Goal: Information Seeking & Learning: Learn about a topic

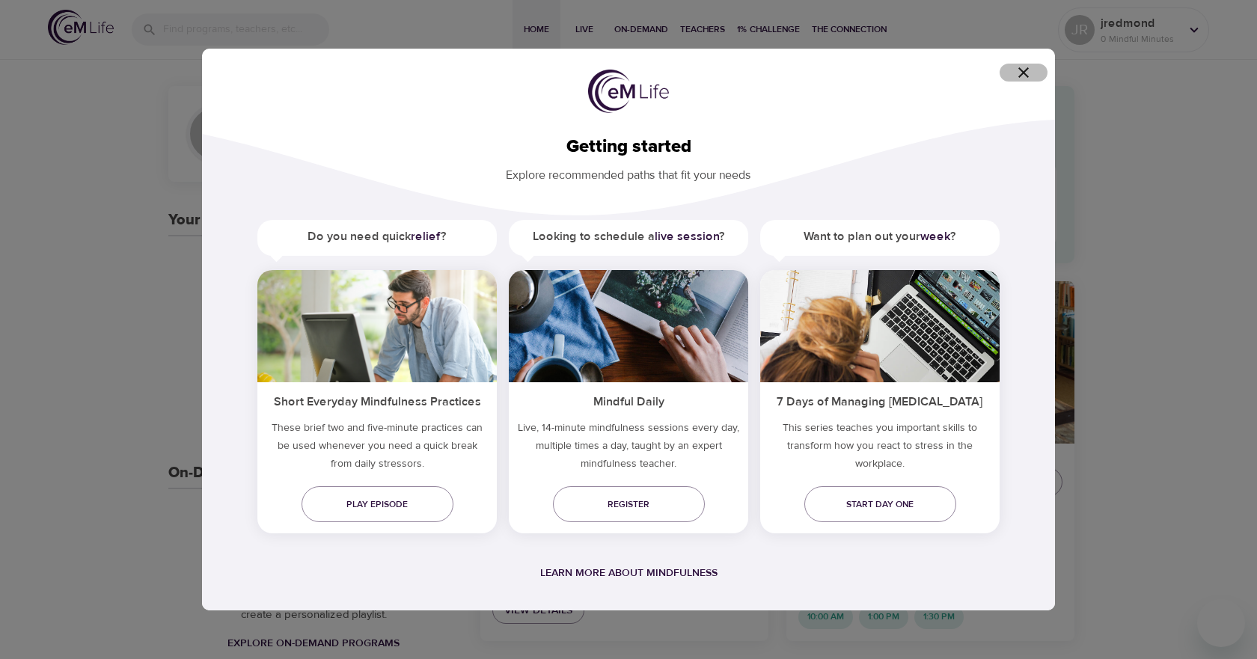
click at [1034, 76] on span "button" at bounding box center [1024, 73] width 36 height 18
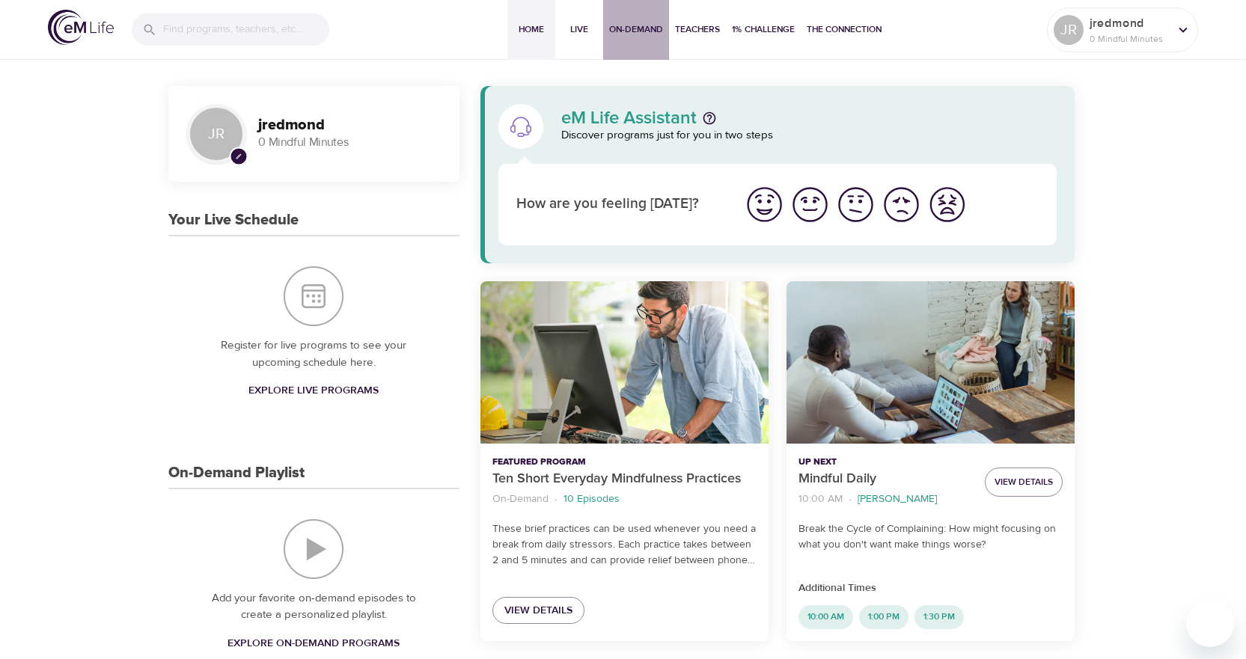
click at [619, 29] on span "On-Demand" at bounding box center [636, 30] width 54 height 16
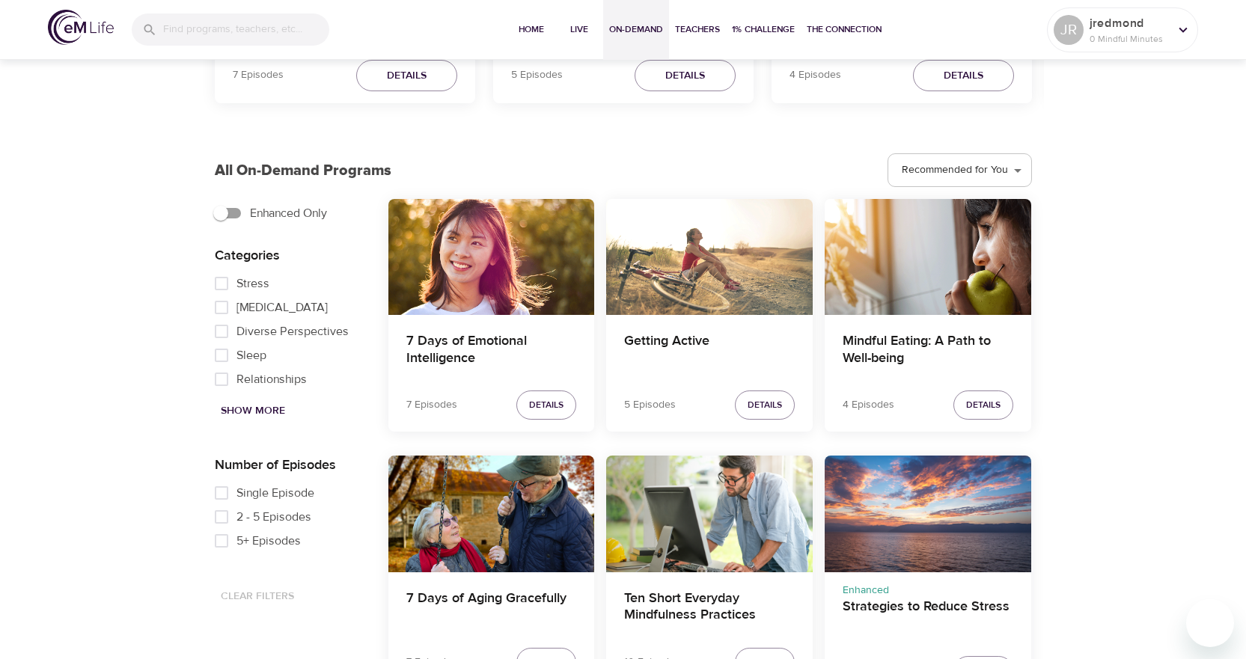
scroll to position [374, 0]
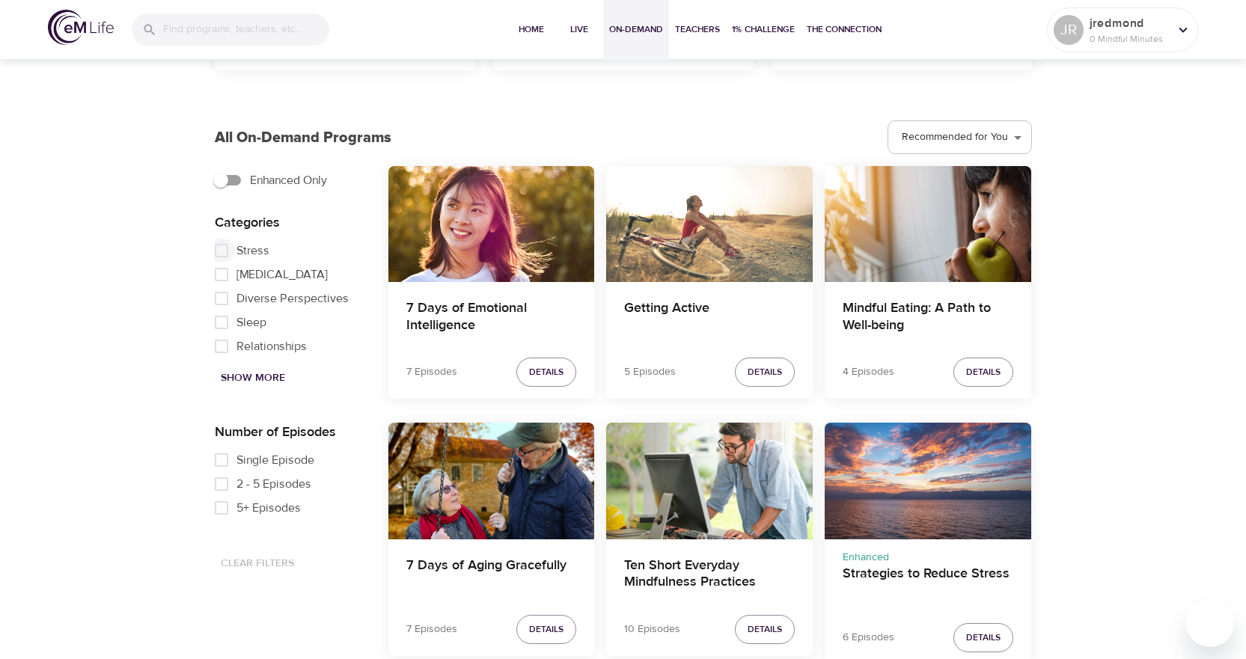
click at [222, 254] on input "Stress" at bounding box center [222, 251] width 30 height 24
checkbox input "true"
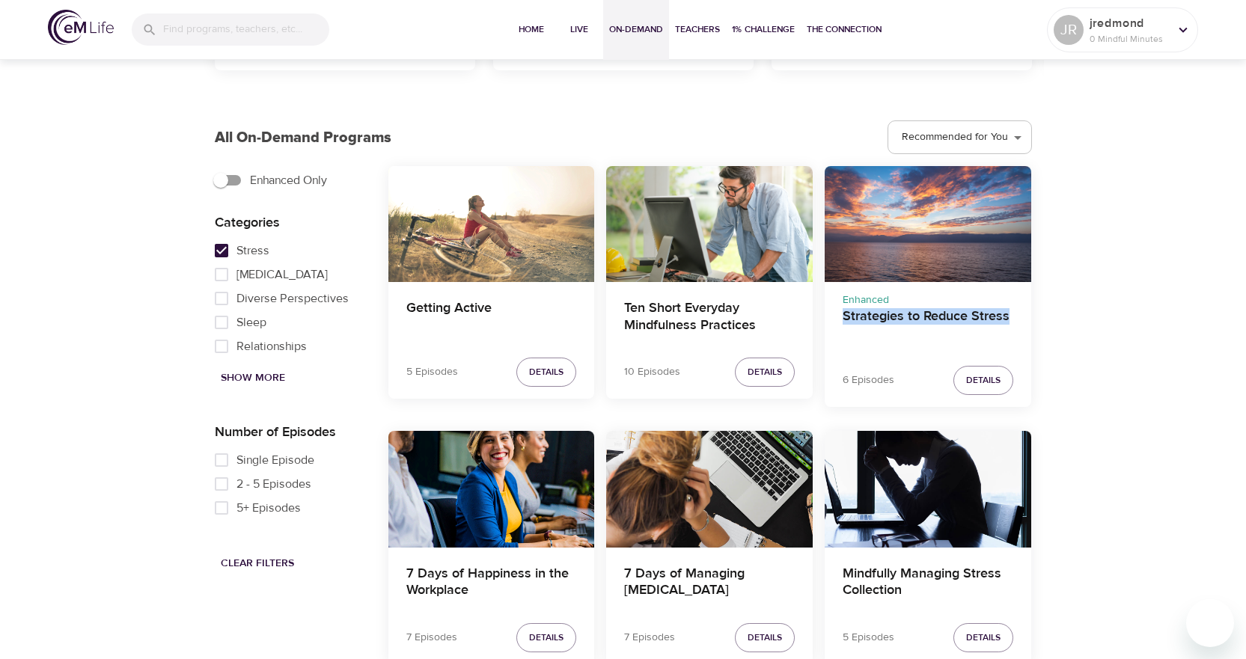
drag, startPoint x: 1016, startPoint y: 323, endPoint x: 835, endPoint y: 314, distance: 181.3
click at [835, 314] on div "Enhanced Strategies to Reduce Stress" at bounding box center [928, 322] width 207 height 80
click at [1032, 330] on div "Enhanced Strategies to Reduce Stress 6 Episodes Details" at bounding box center [928, 292] width 219 height 265
click at [985, 375] on span "Details" at bounding box center [983, 381] width 34 height 16
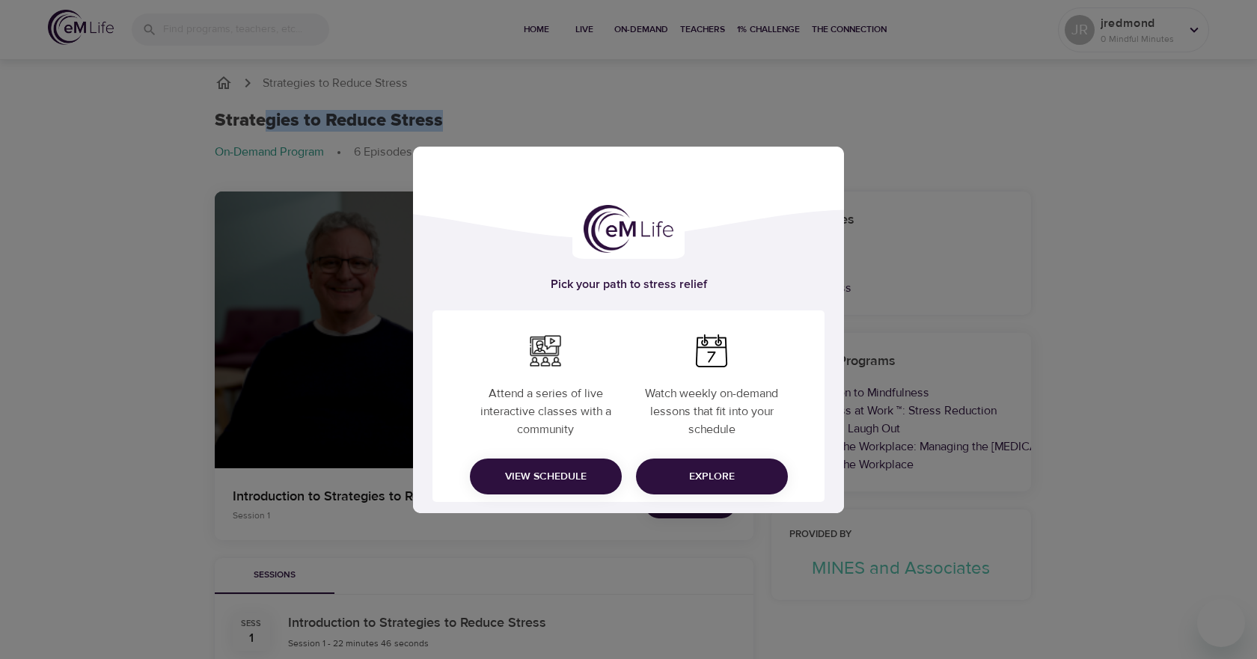
drag, startPoint x: 406, startPoint y: 115, endPoint x: 208, endPoint y: 122, distance: 198.5
click at [617, 534] on div "Pick your path to stress relief Attend a series of live interactive classes wit…" at bounding box center [628, 329] width 1257 height 659
click at [560, 475] on span "View Schedule" at bounding box center [546, 477] width 128 height 19
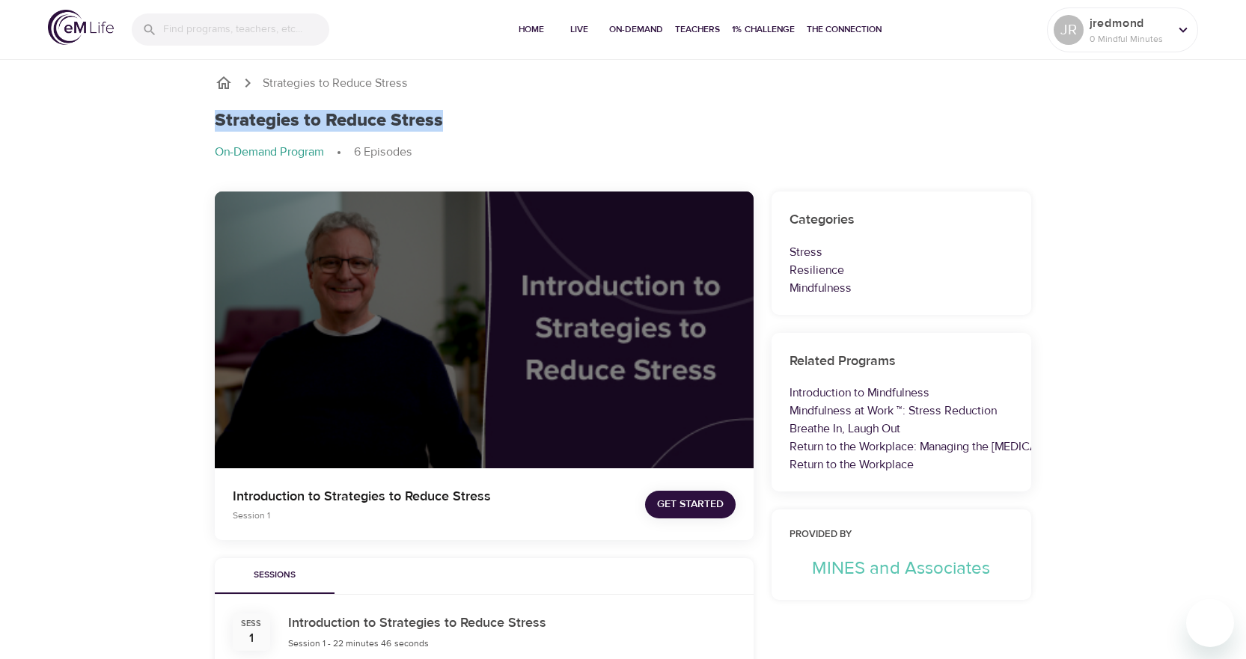
drag, startPoint x: 436, startPoint y: 116, endPoint x: 182, endPoint y: 121, distance: 253.8
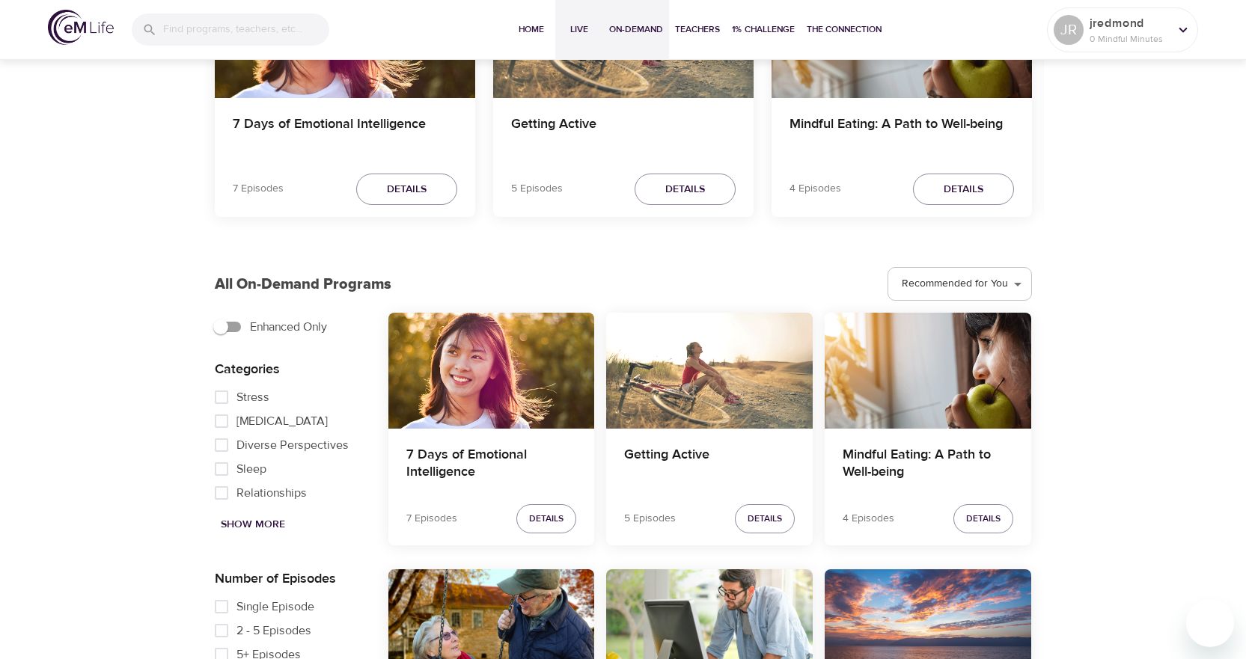
click at [576, 34] on span "Live" at bounding box center [579, 30] width 36 height 16
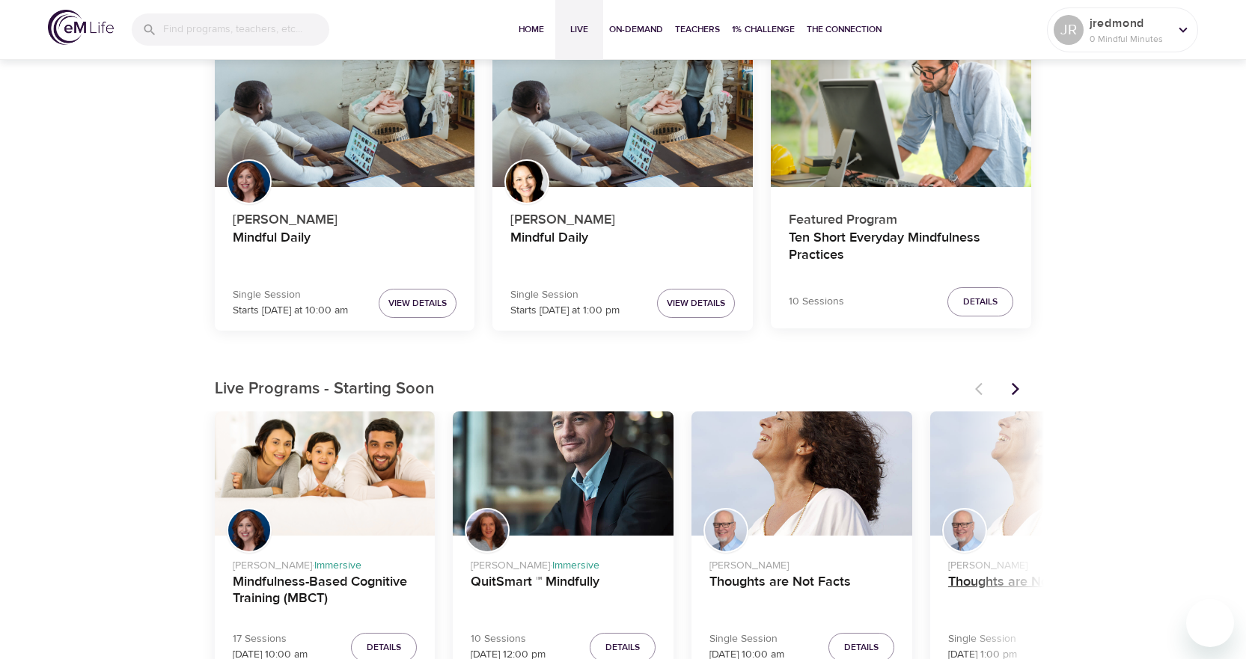
scroll to position [225, 0]
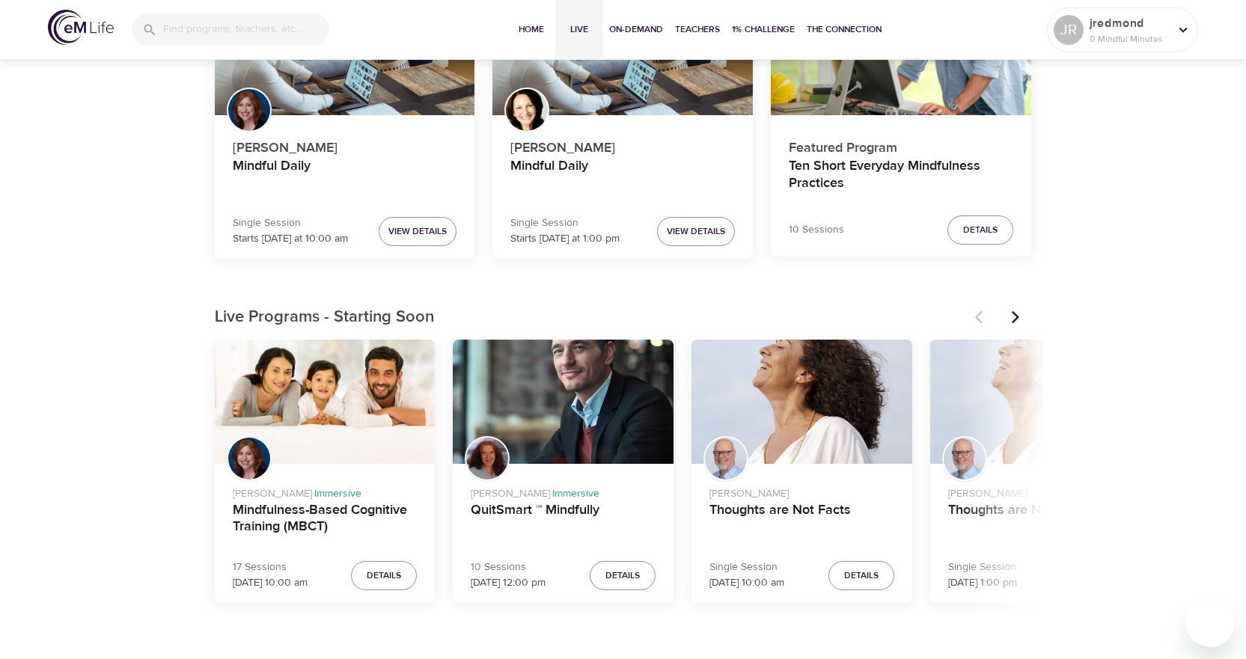
click at [1017, 321] on icon "Next items" at bounding box center [1015, 317] width 15 height 15
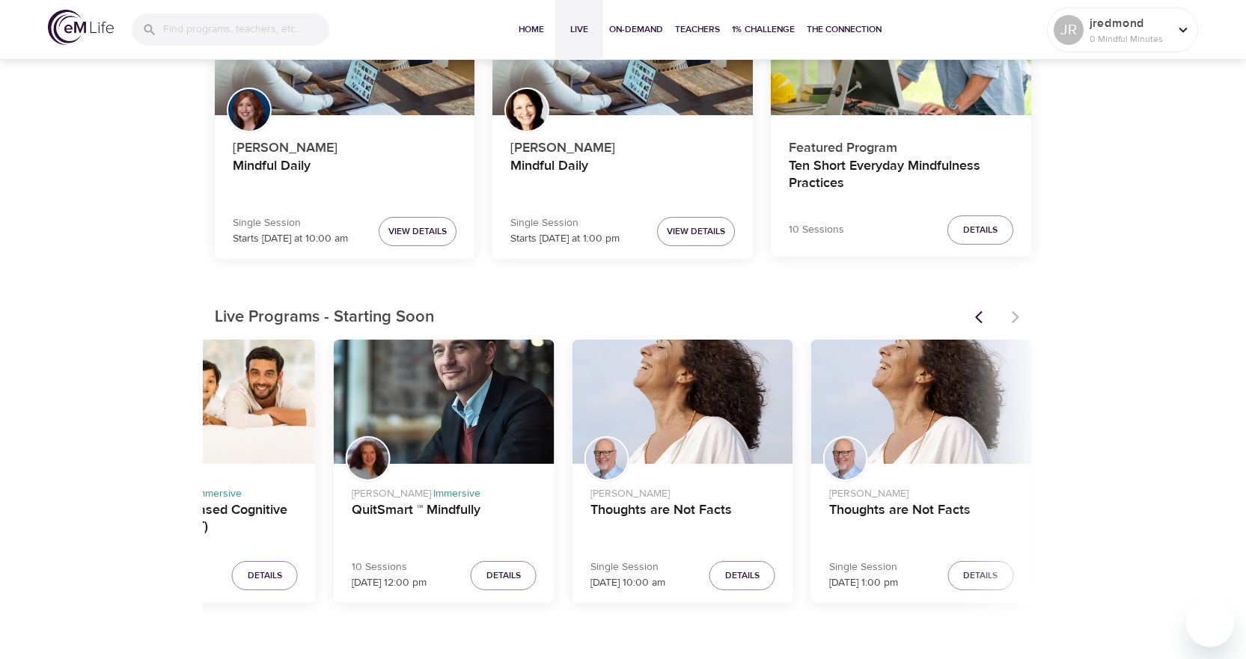
click at [1017, 321] on div at bounding box center [999, 317] width 66 height 33
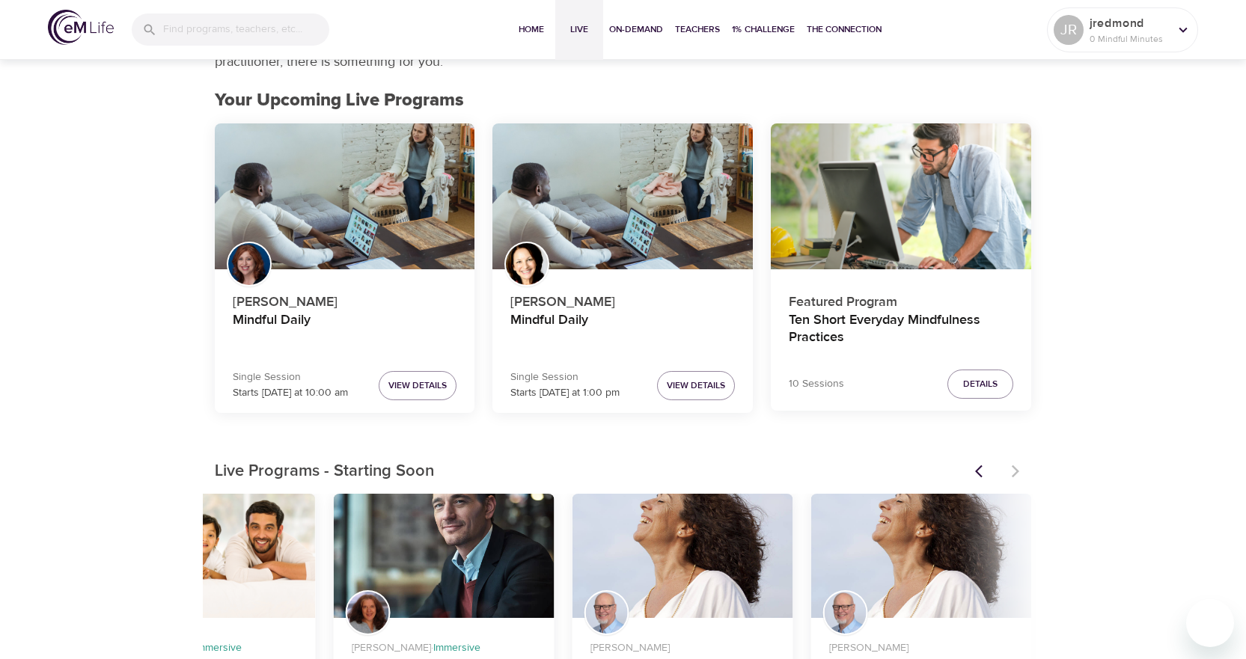
scroll to position [0, 0]
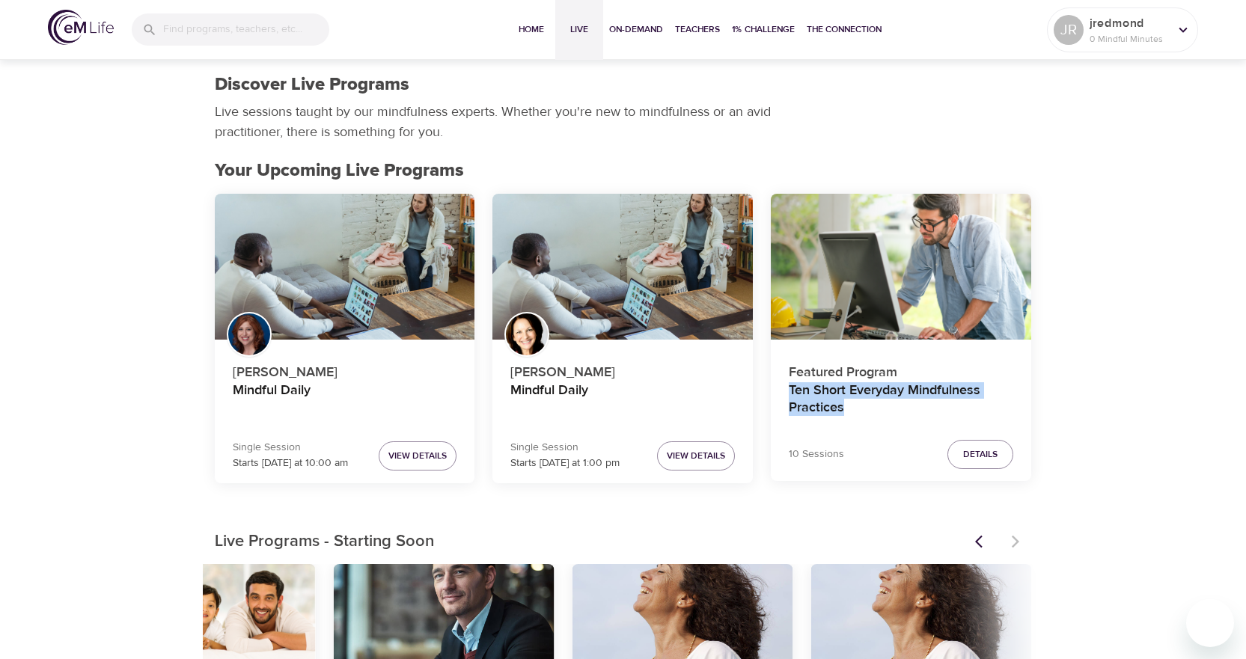
drag, startPoint x: 882, startPoint y: 416, endPoint x: 780, endPoint y: 393, distance: 105.1
click at [780, 393] on div "Featured Program Ten Short Everyday Mindfulness Practices" at bounding box center [901, 388] width 260 height 97
copy h4 "Ten Short Everyday Mindfulness Practices"
